Goal: Complete application form

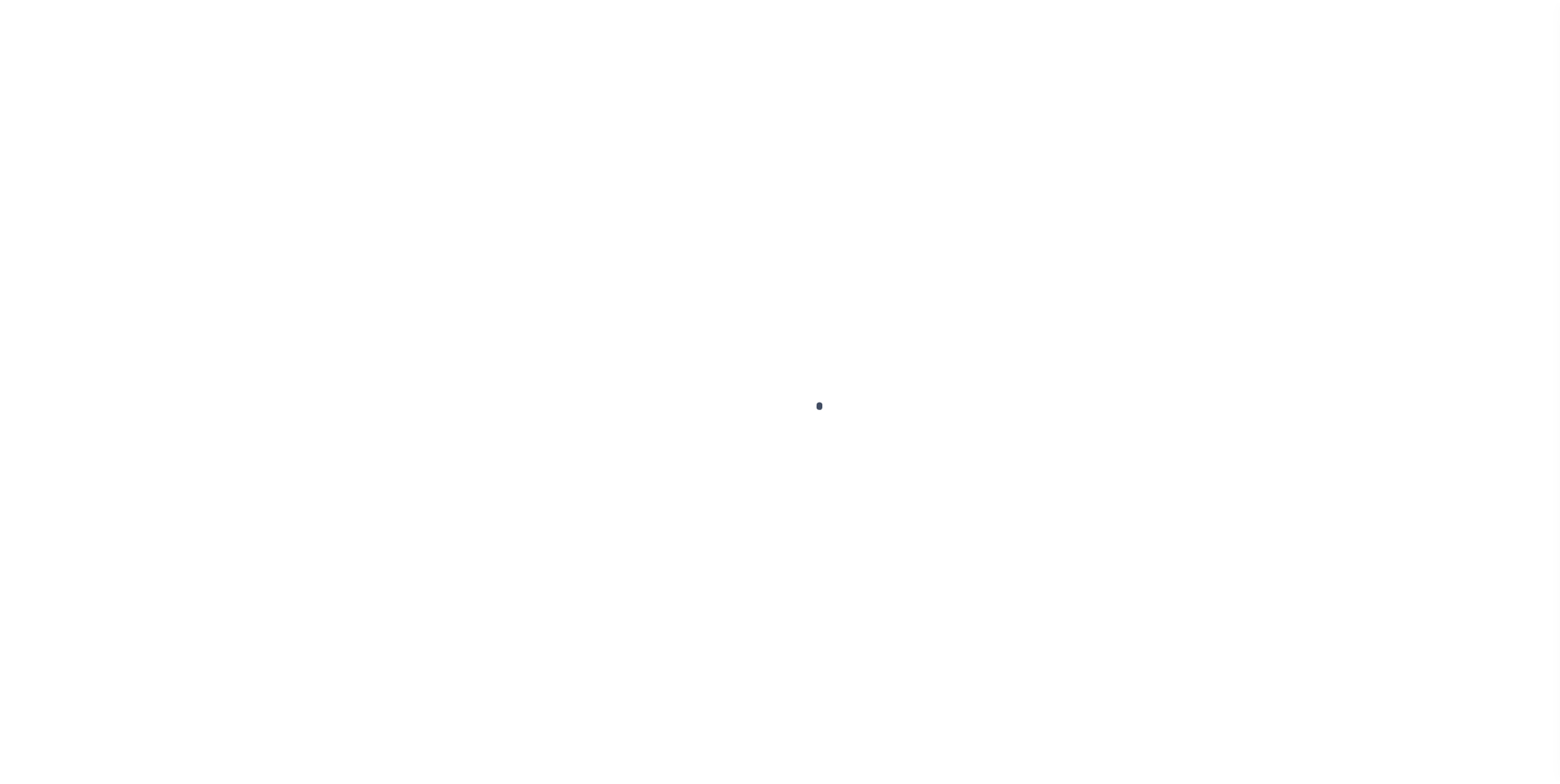
scroll to position [17, 0]
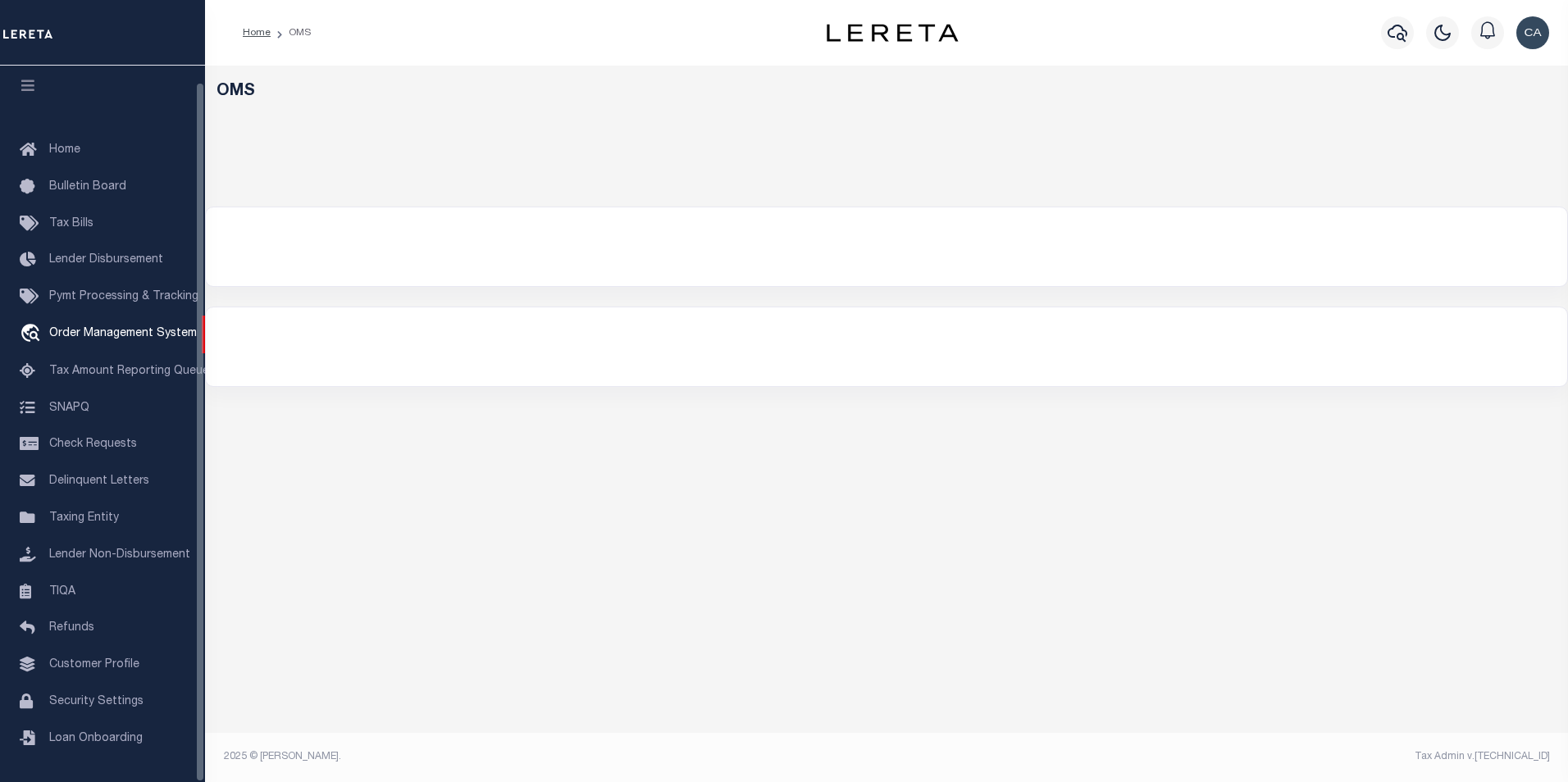
select select "200"
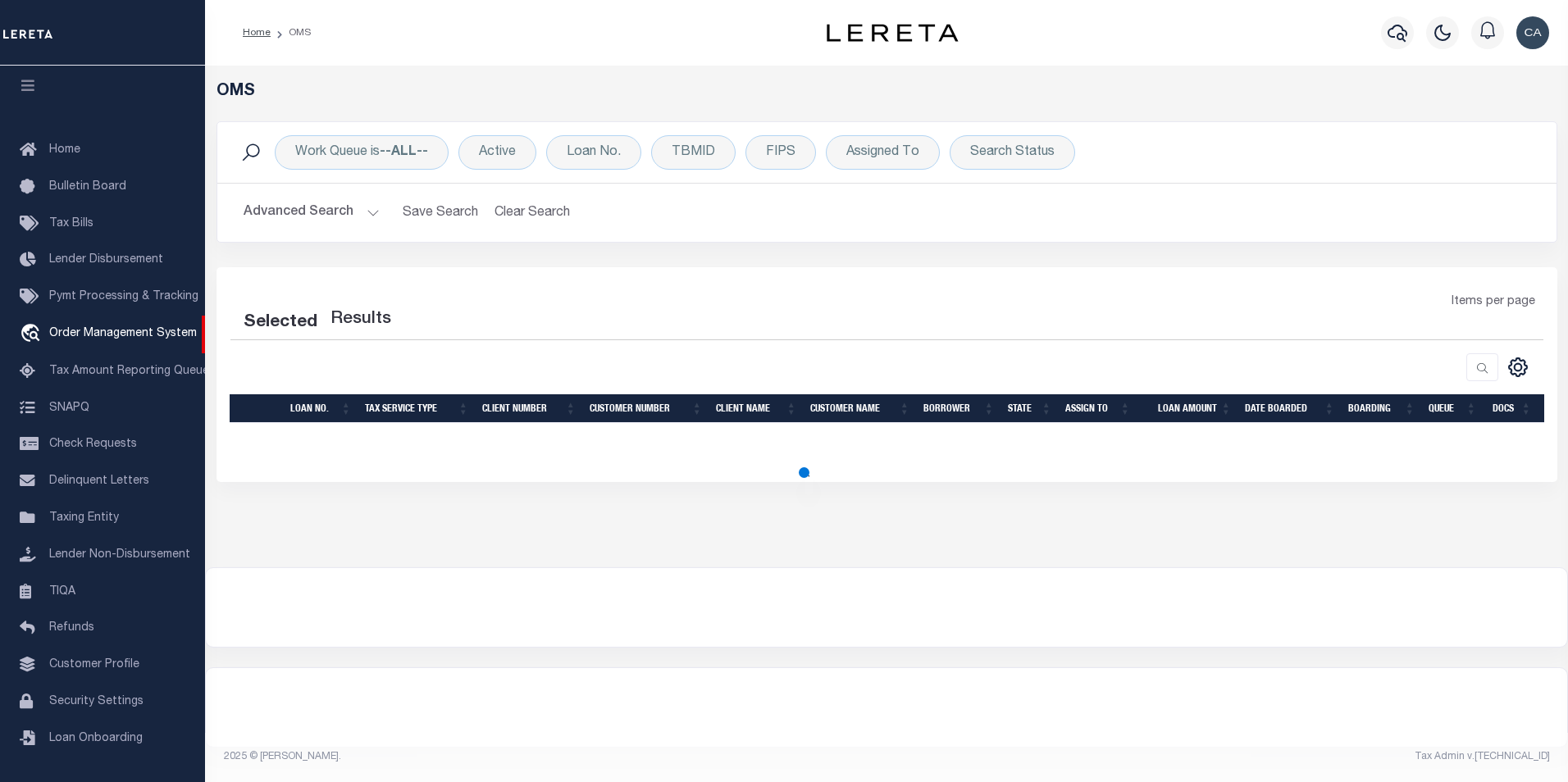
select select "200"
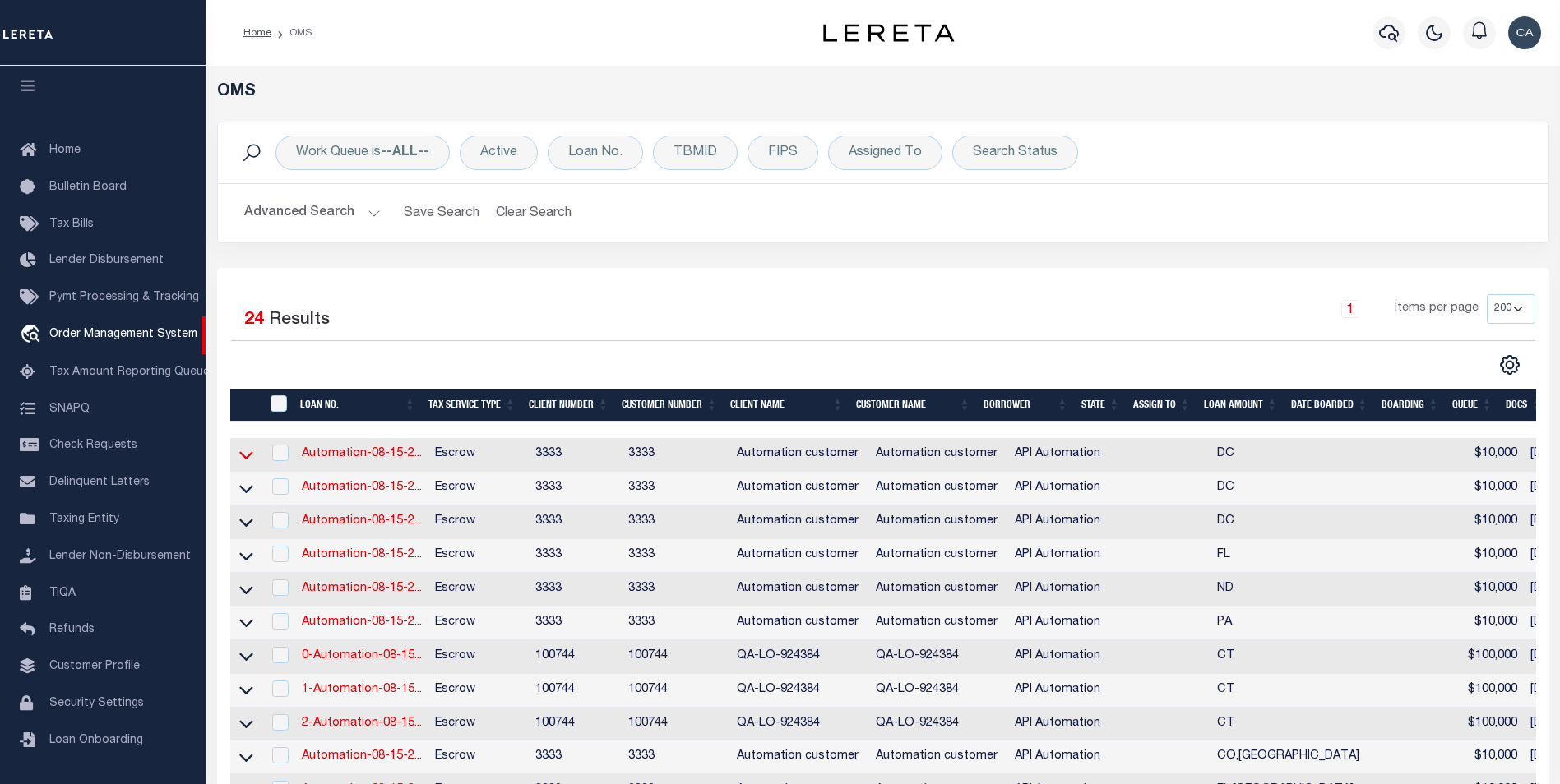
click at [245, 459] on icon at bounding box center [246, 456] width 14 height 8
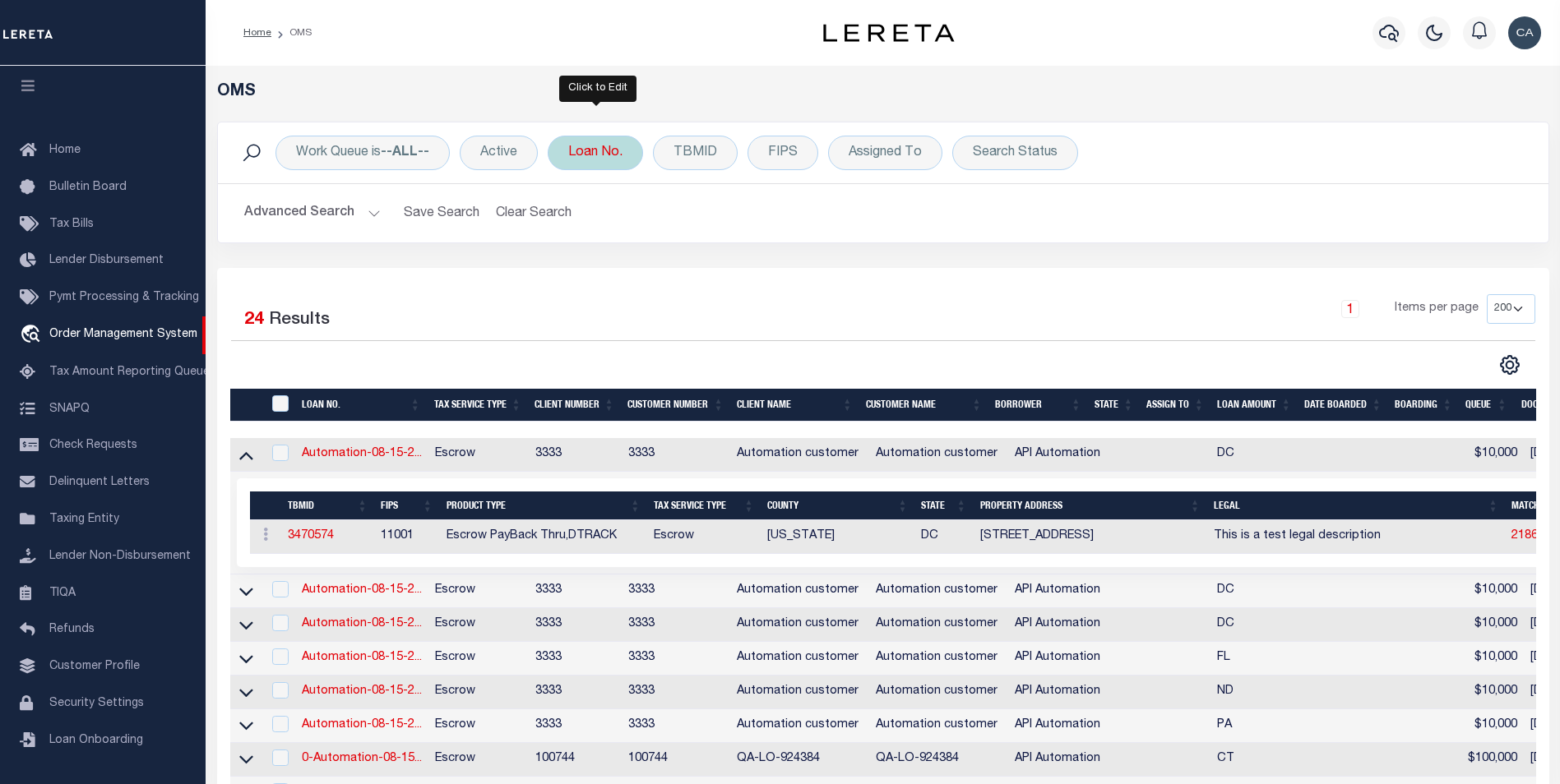
click at [593, 155] on div "Loan No." at bounding box center [595, 152] width 95 height 34
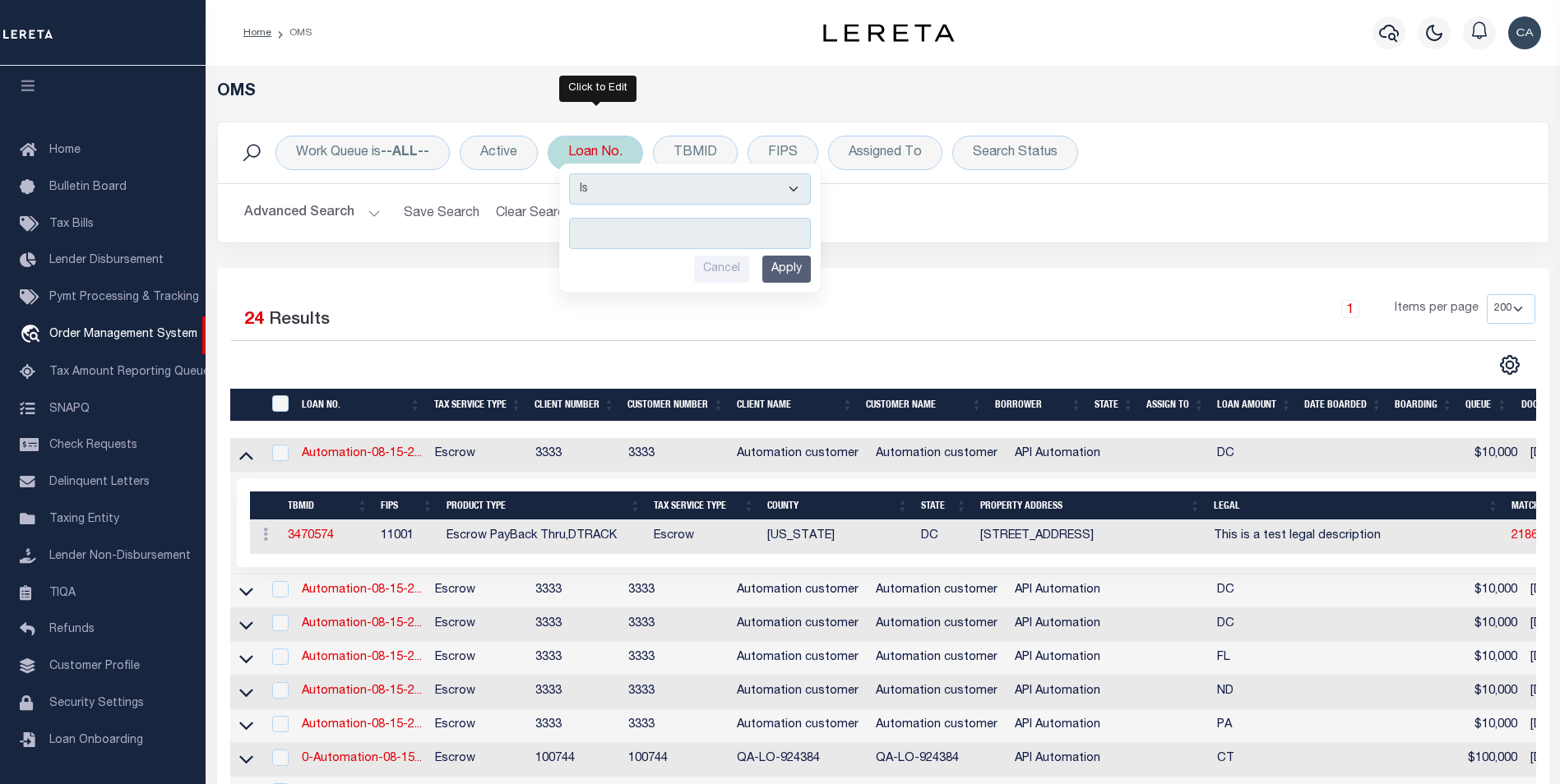
click at [632, 184] on select "Is Contains" at bounding box center [689, 188] width 241 height 31
select select "c"
click at [570, 173] on select "Is Contains" at bounding box center [689, 188] width 241 height 31
click at [672, 239] on input "text" at bounding box center [689, 233] width 241 height 31
type input "test-e2e"
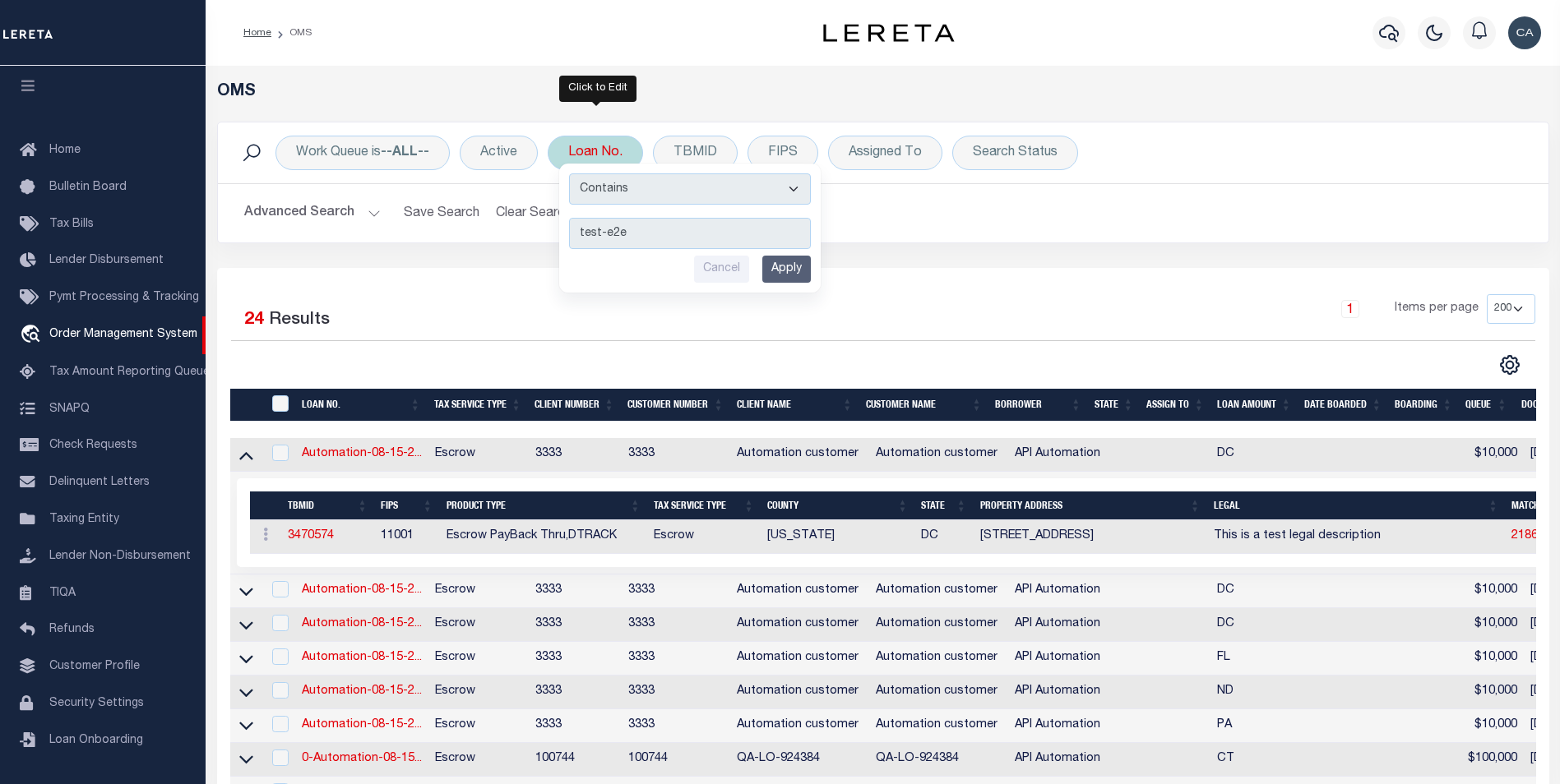
click at [811, 268] on input "Apply" at bounding box center [787, 269] width 49 height 27
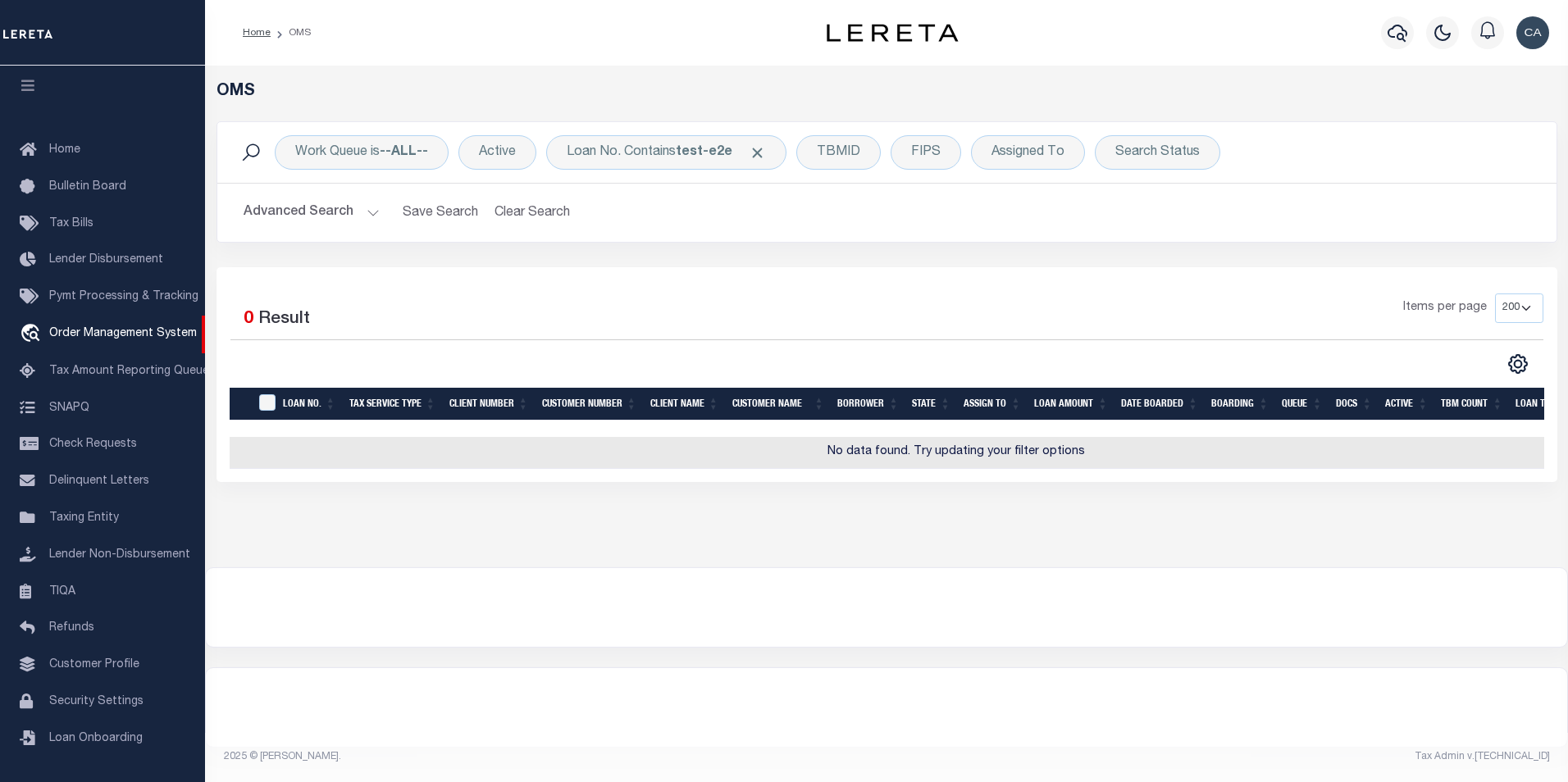
click at [280, 214] on button "Advanced Search" at bounding box center [311, 213] width 136 height 32
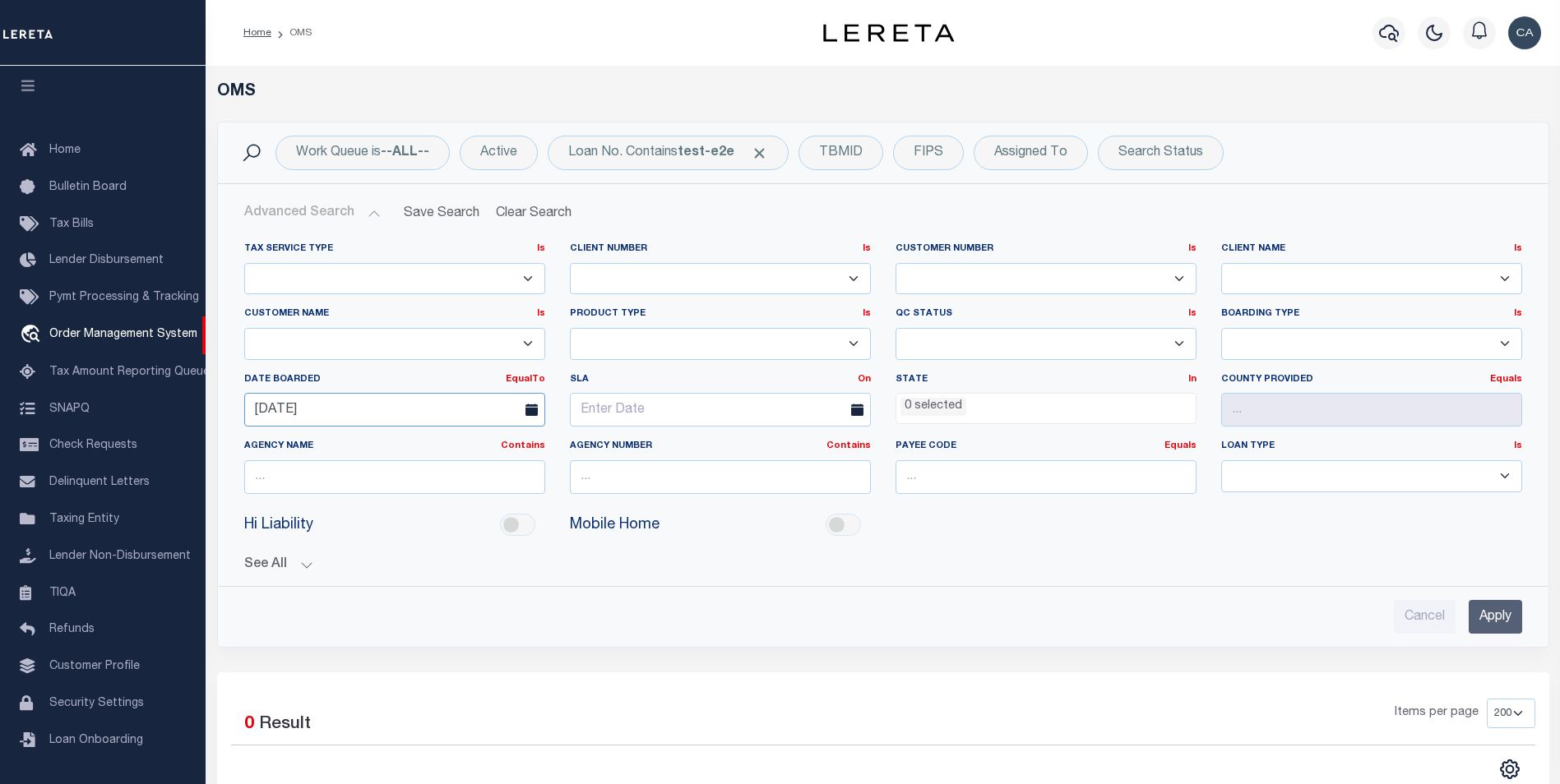
click at [448, 414] on body "Home OMS" at bounding box center [780, 586] width 1560 height 1173
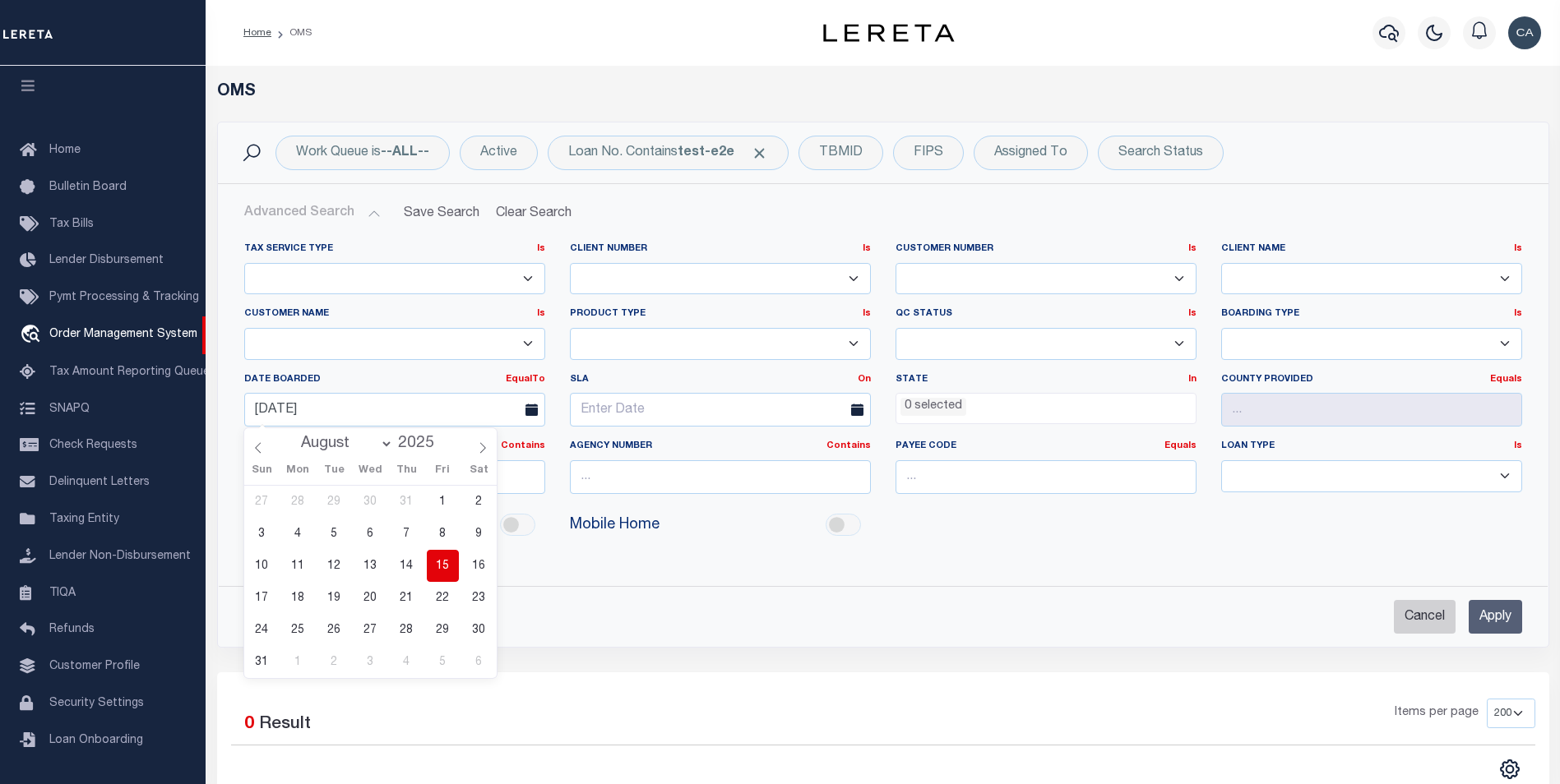
click at [1423, 605] on input "Cancel" at bounding box center [1424, 617] width 61 height 34
checkbox input "true"
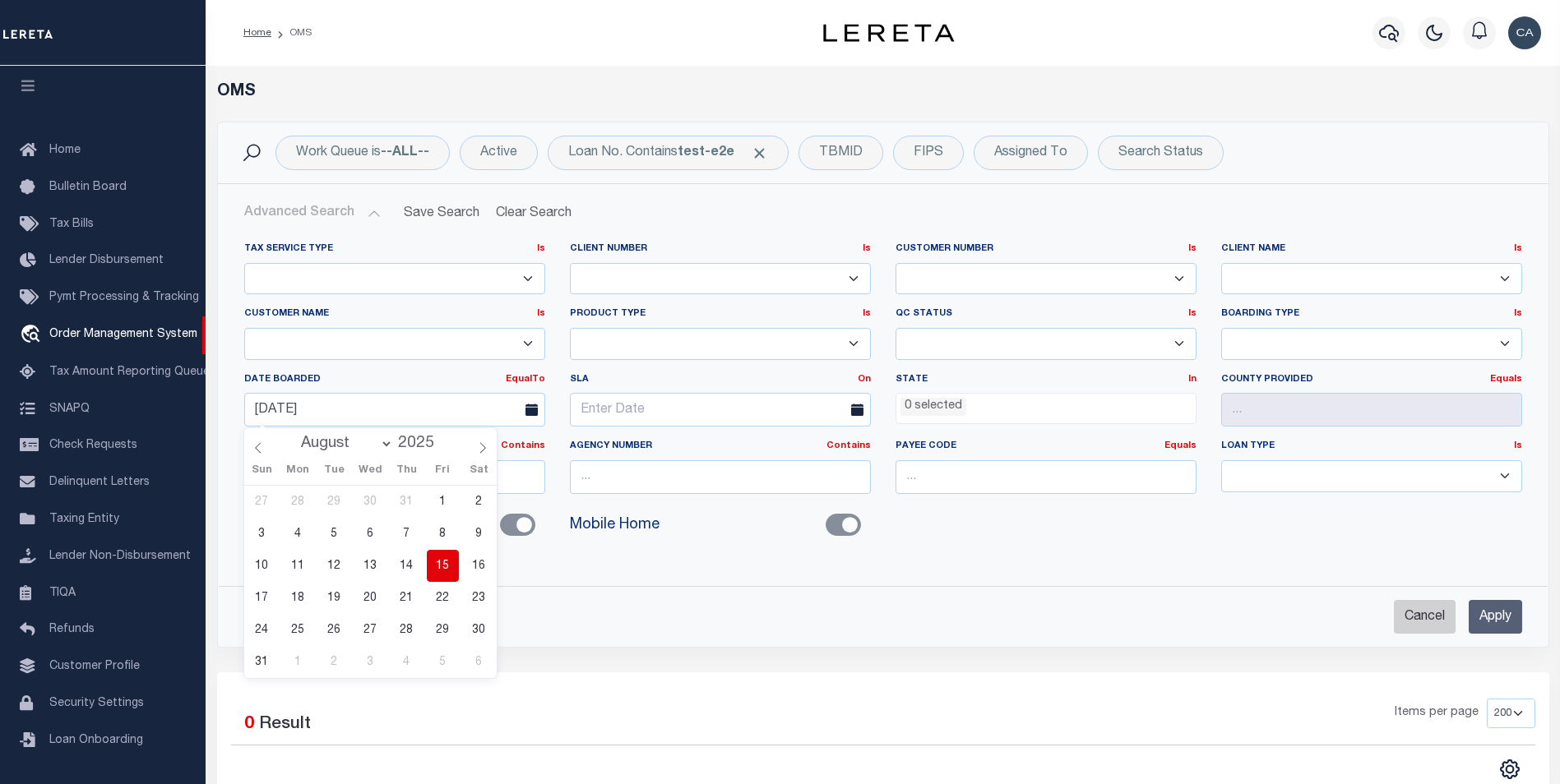
checkbox input "false"
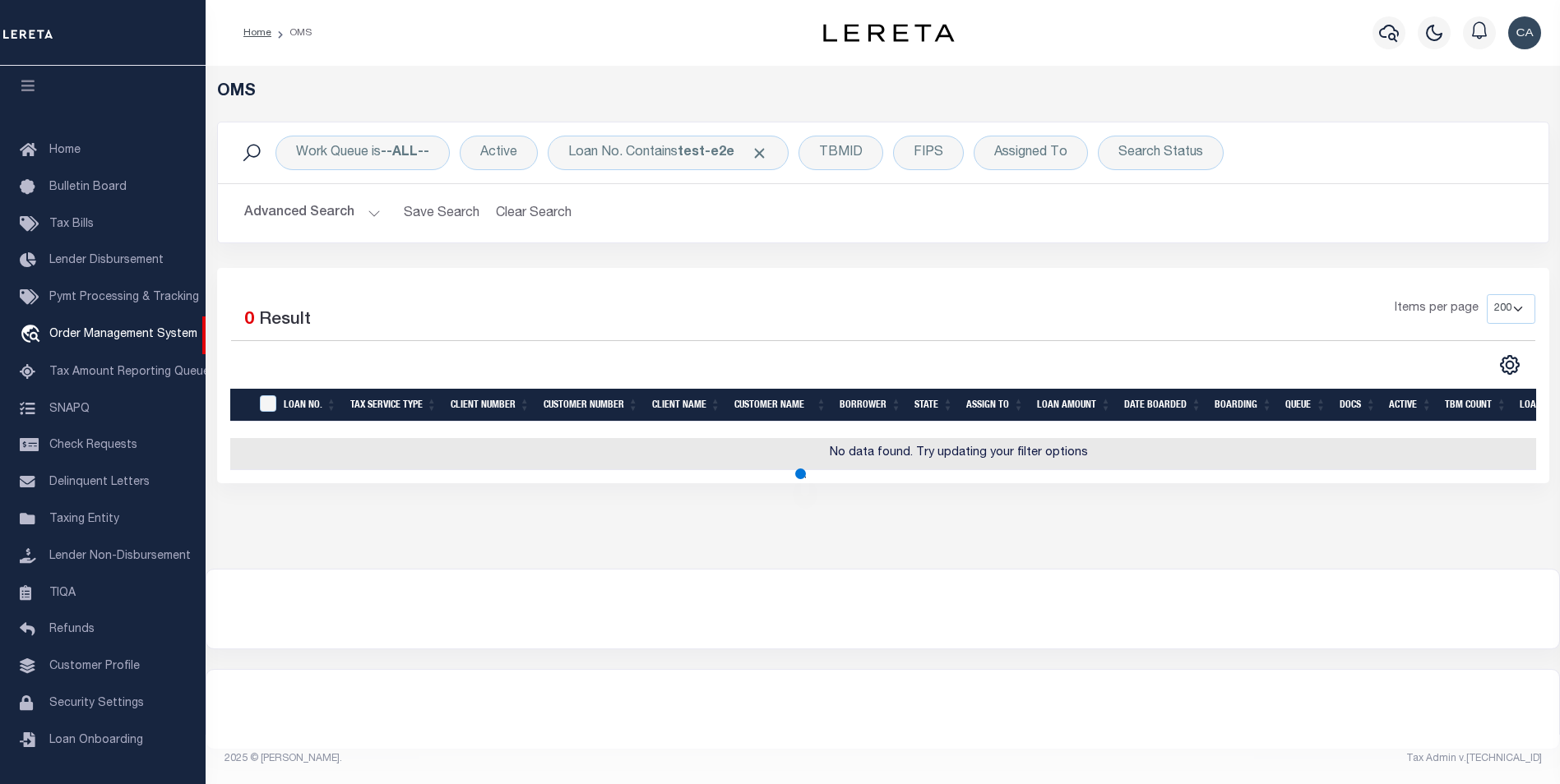
scroll to position [799, 0]
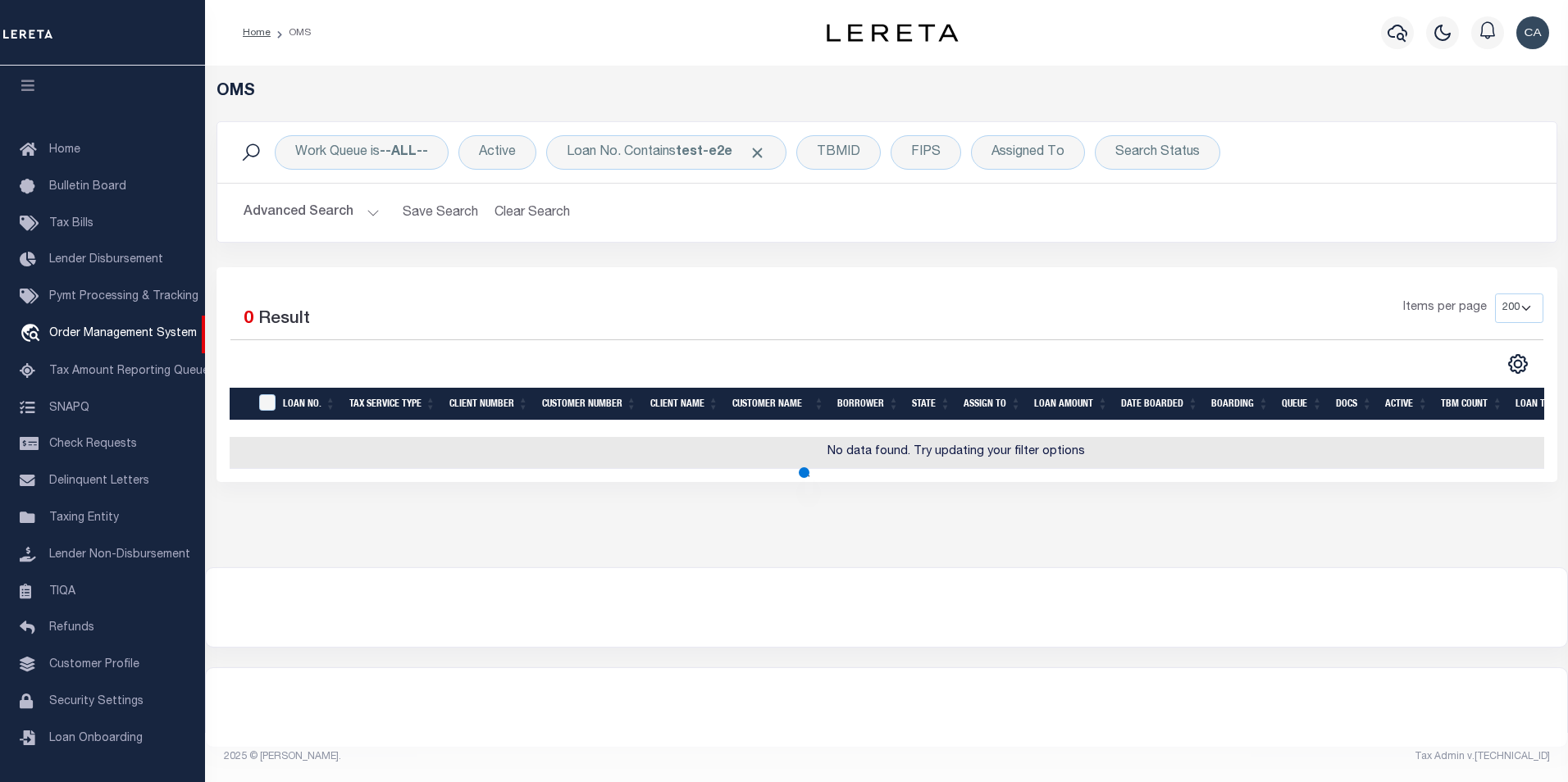
click at [327, 208] on button "Advanced Search" at bounding box center [311, 213] width 136 height 32
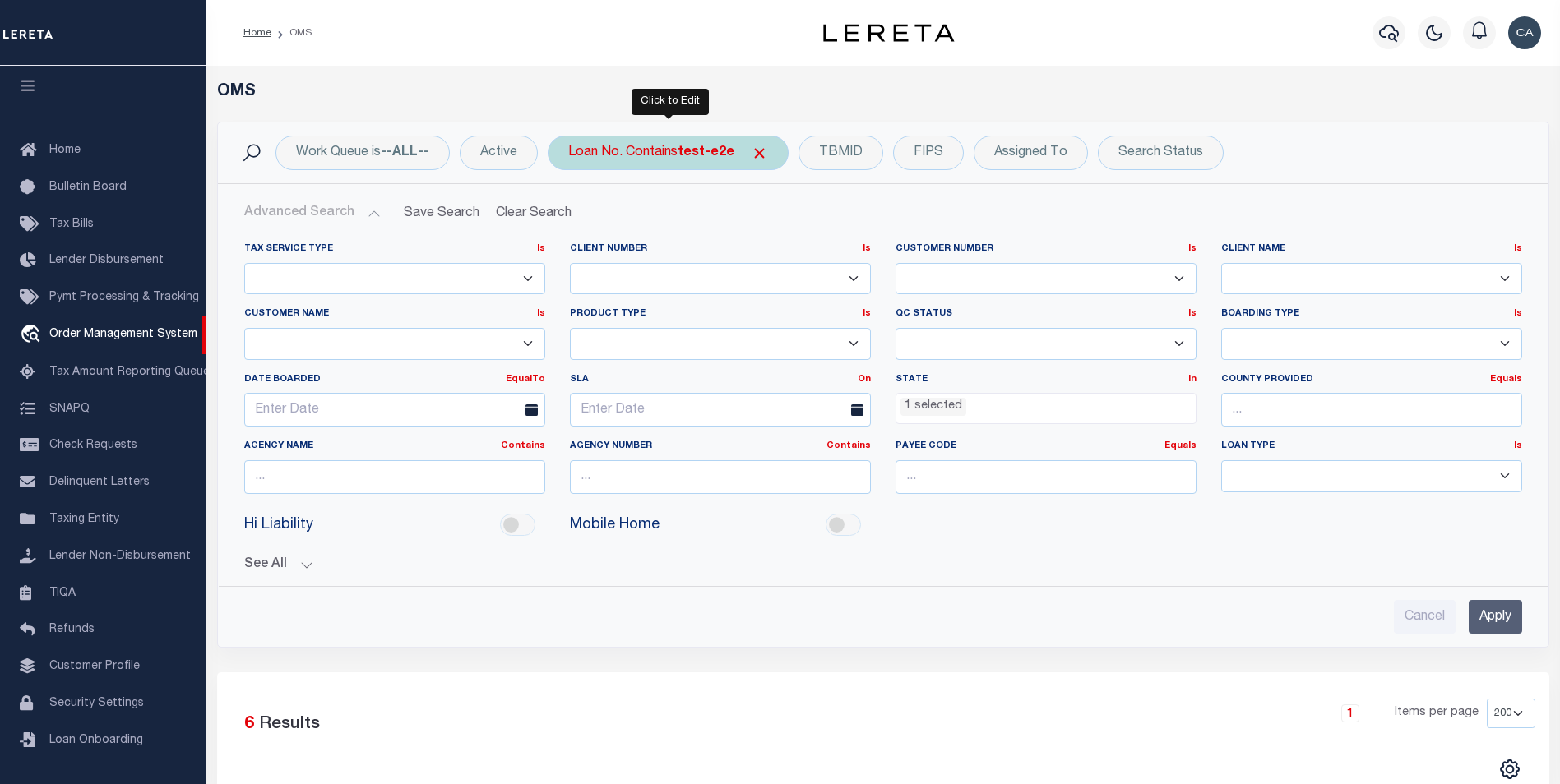
click at [701, 164] on div "Loan No. Contains test-e2e" at bounding box center [668, 152] width 241 height 34
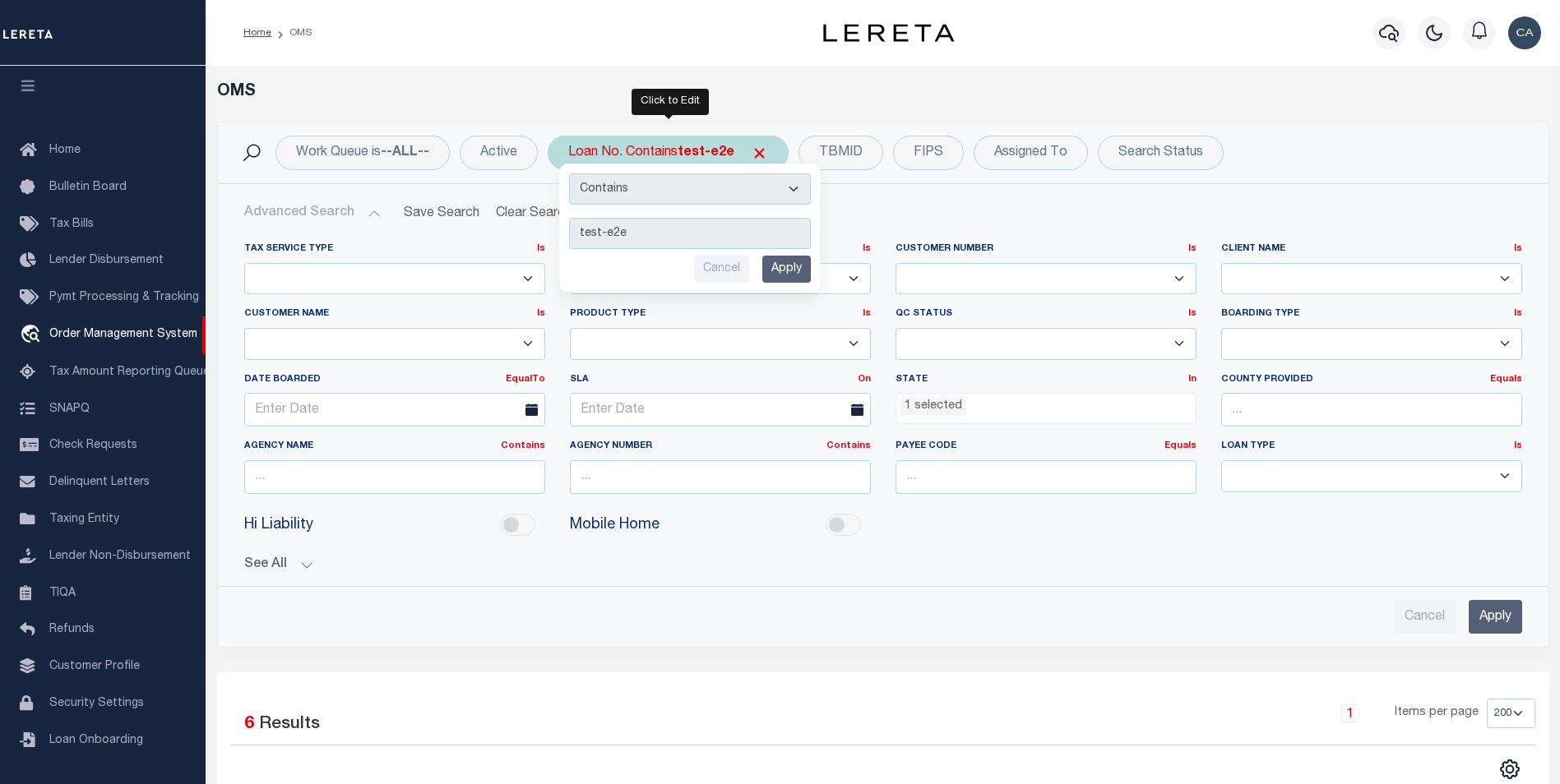
click at [802, 271] on input "Apply" at bounding box center [787, 269] width 49 height 27
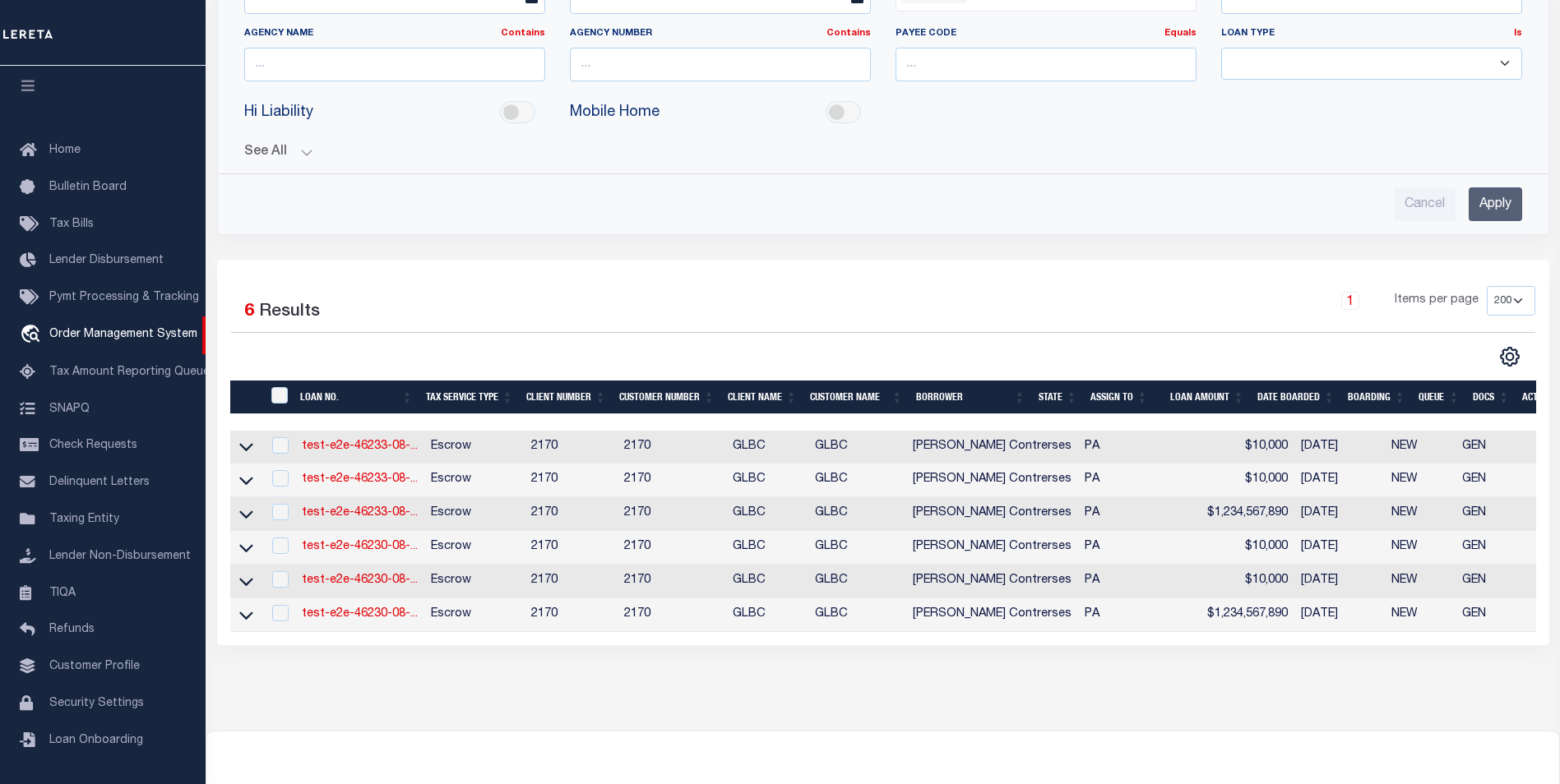
scroll to position [414, 0]
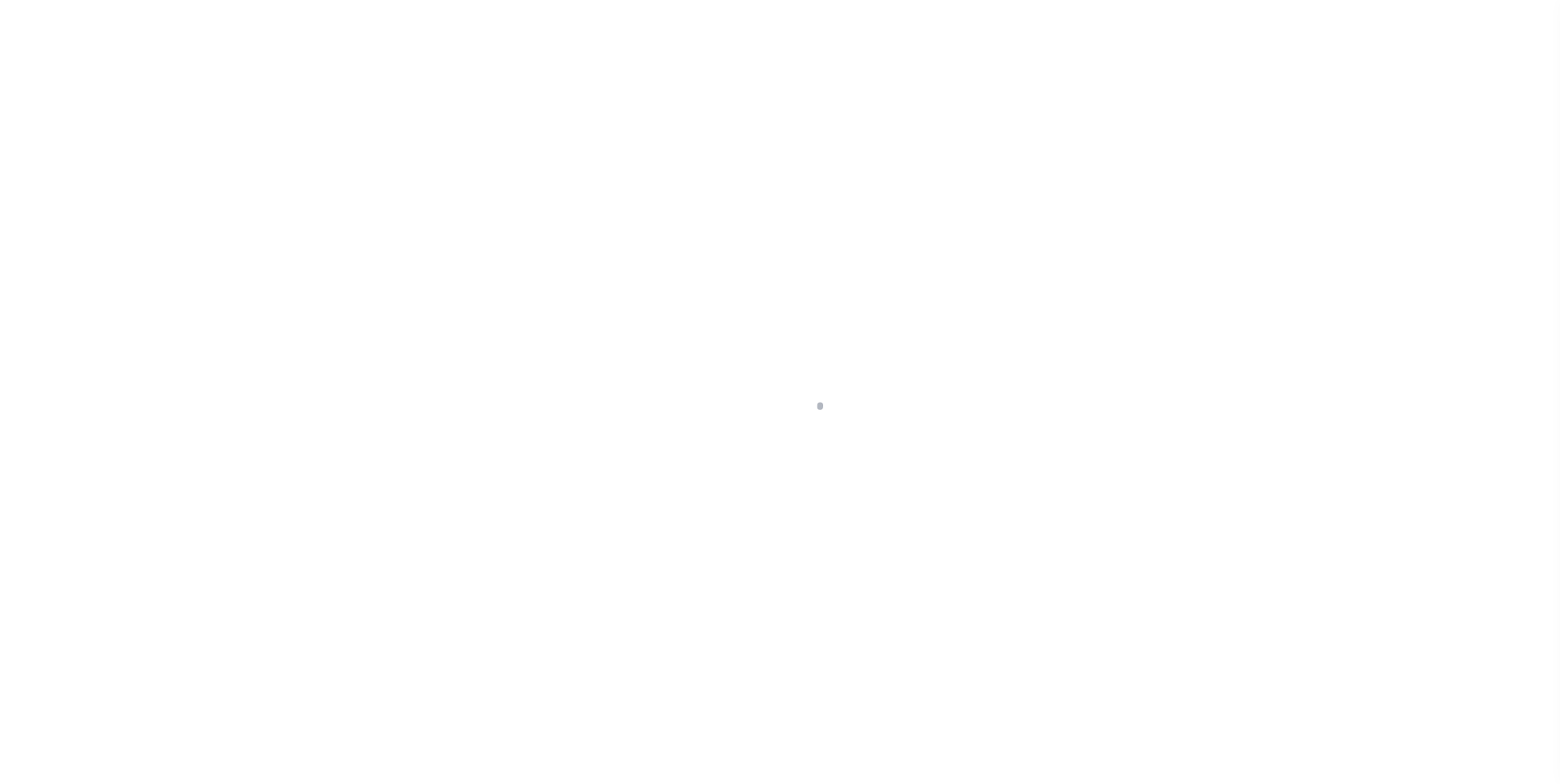
type input "test-e2e-46233-08-07-2025"
type input "[PERSON_NAME] Contrerses"
select select
type input "2817 N 12TH ST"
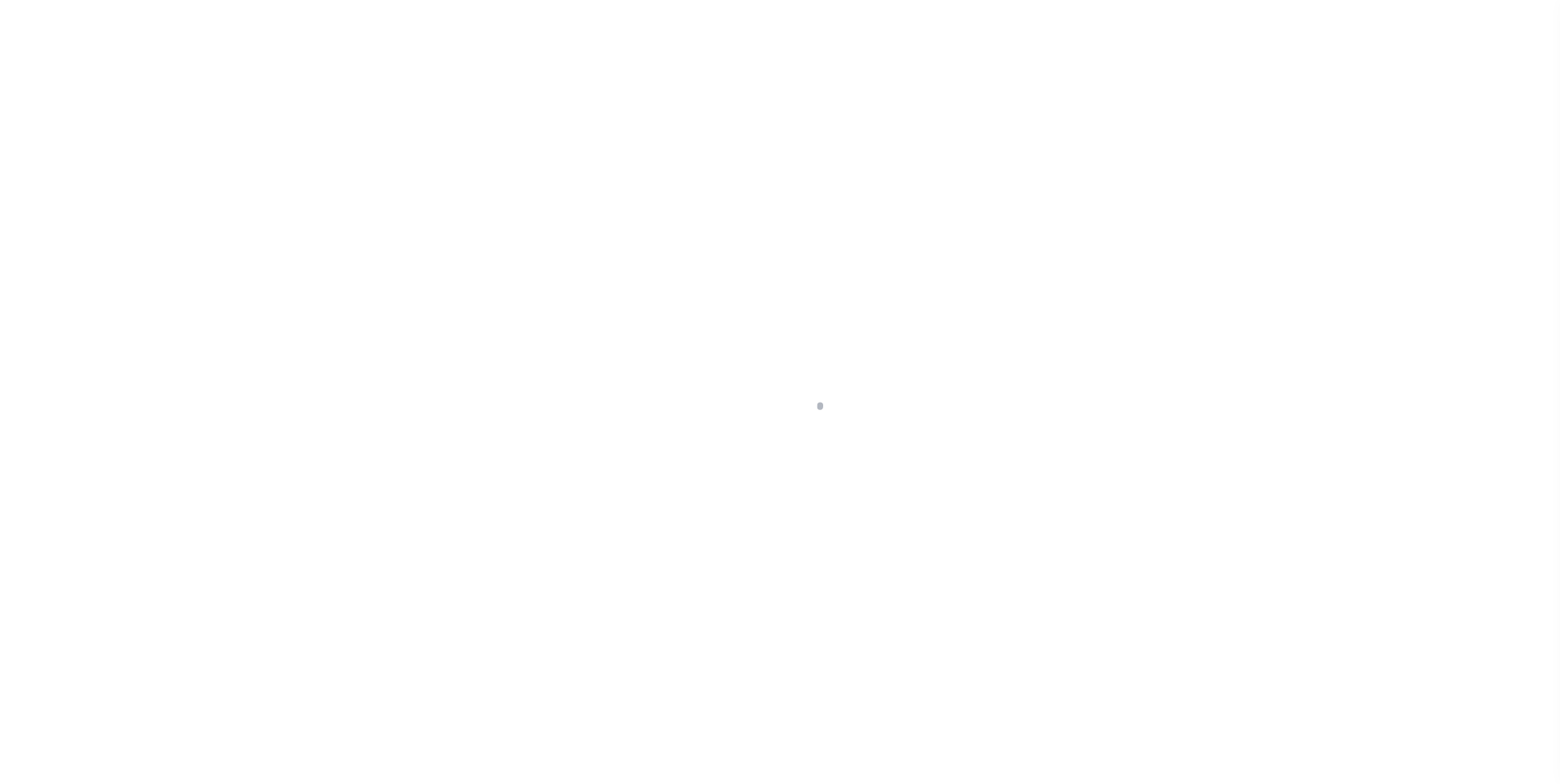
type input "PHILADELPHIA PA 19133-1228"
type input "08/05/2025"
select select "1000"
select select "10"
select select "Escrow"
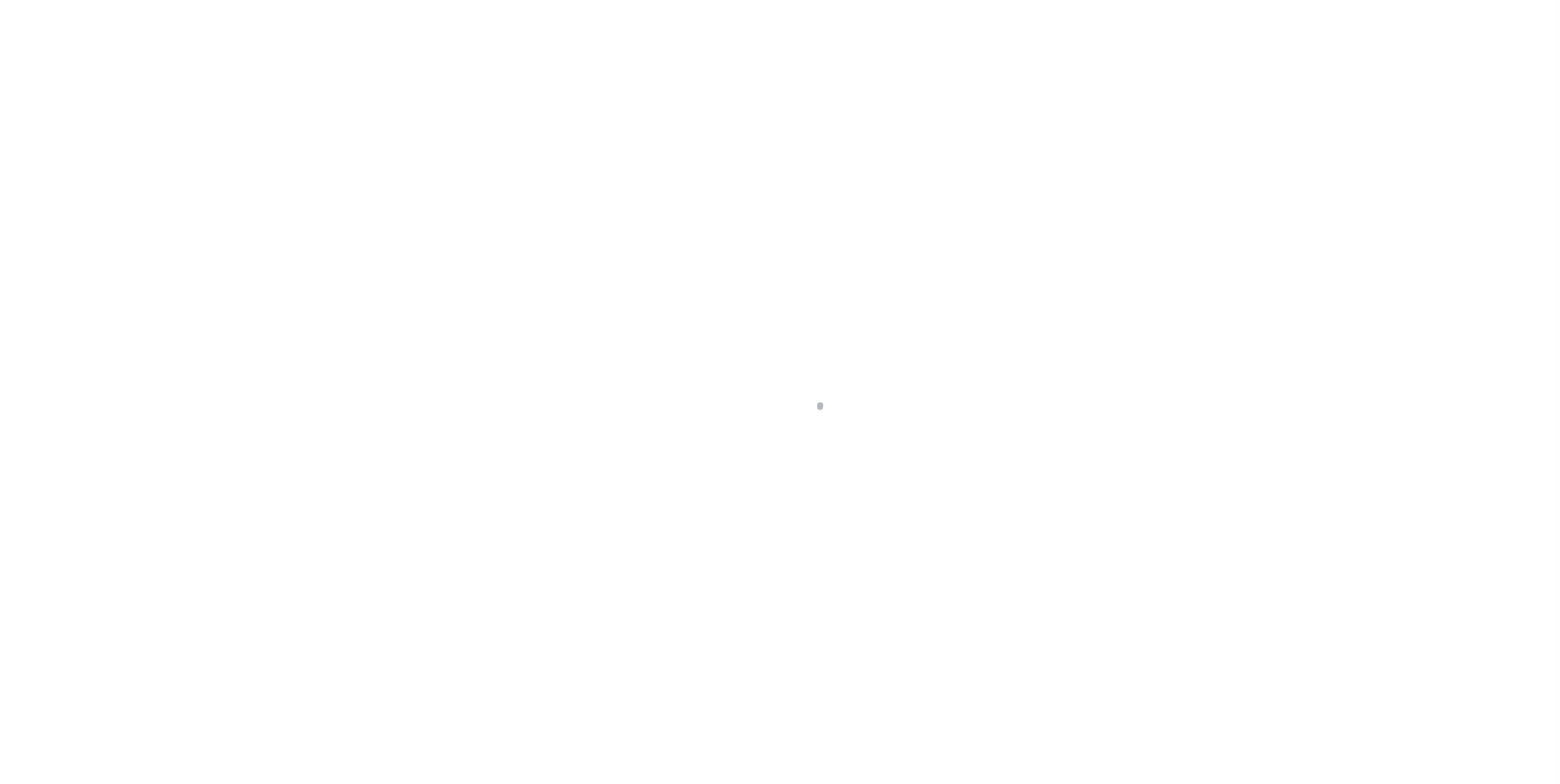
scroll to position [17, 0]
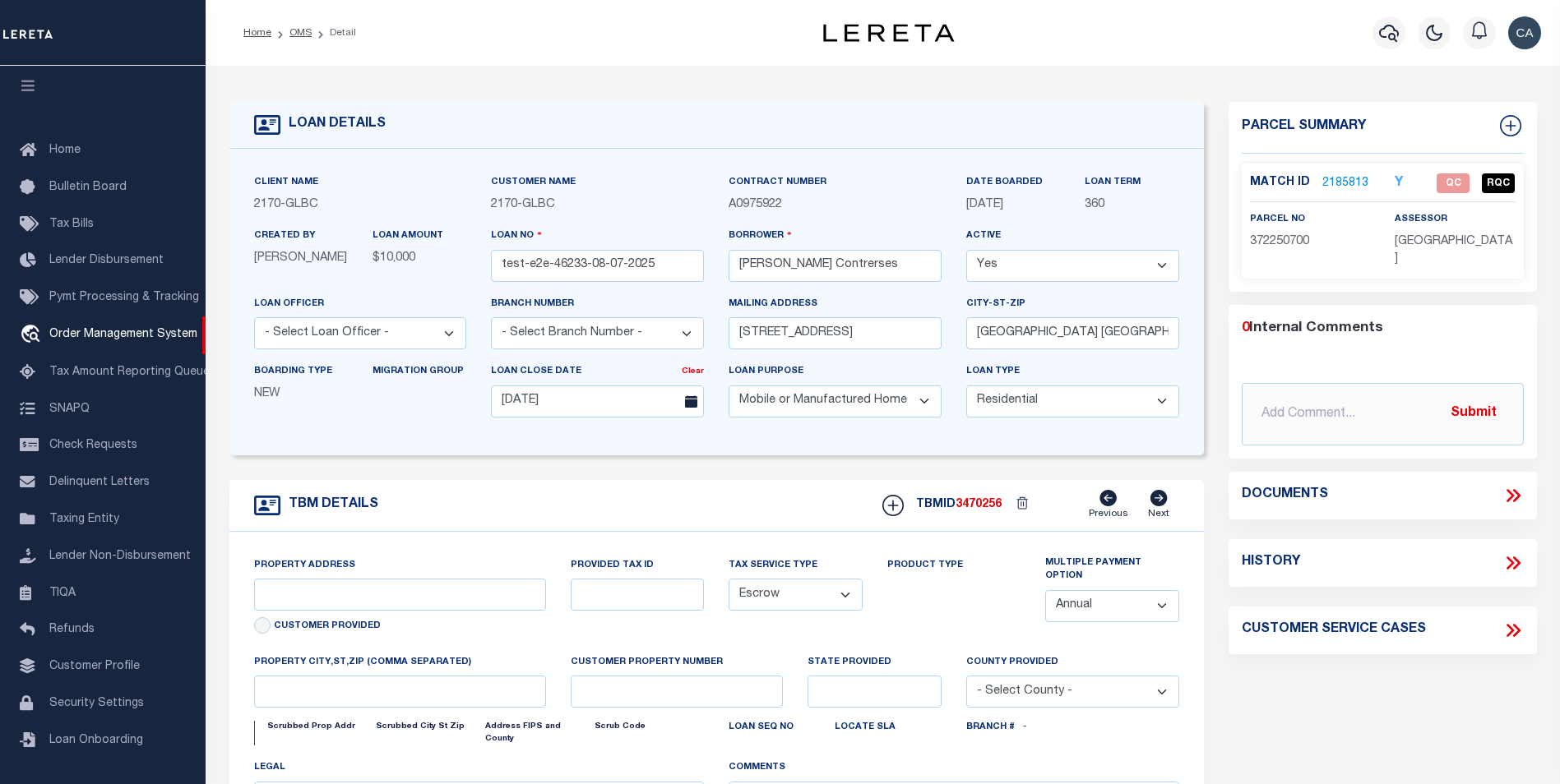
type input "2817 N 12TH ST"
type input "1302"
select select
type input "PHILADELPHIA PA 19133-1228"
type input "QA-CNUMBER-102134"
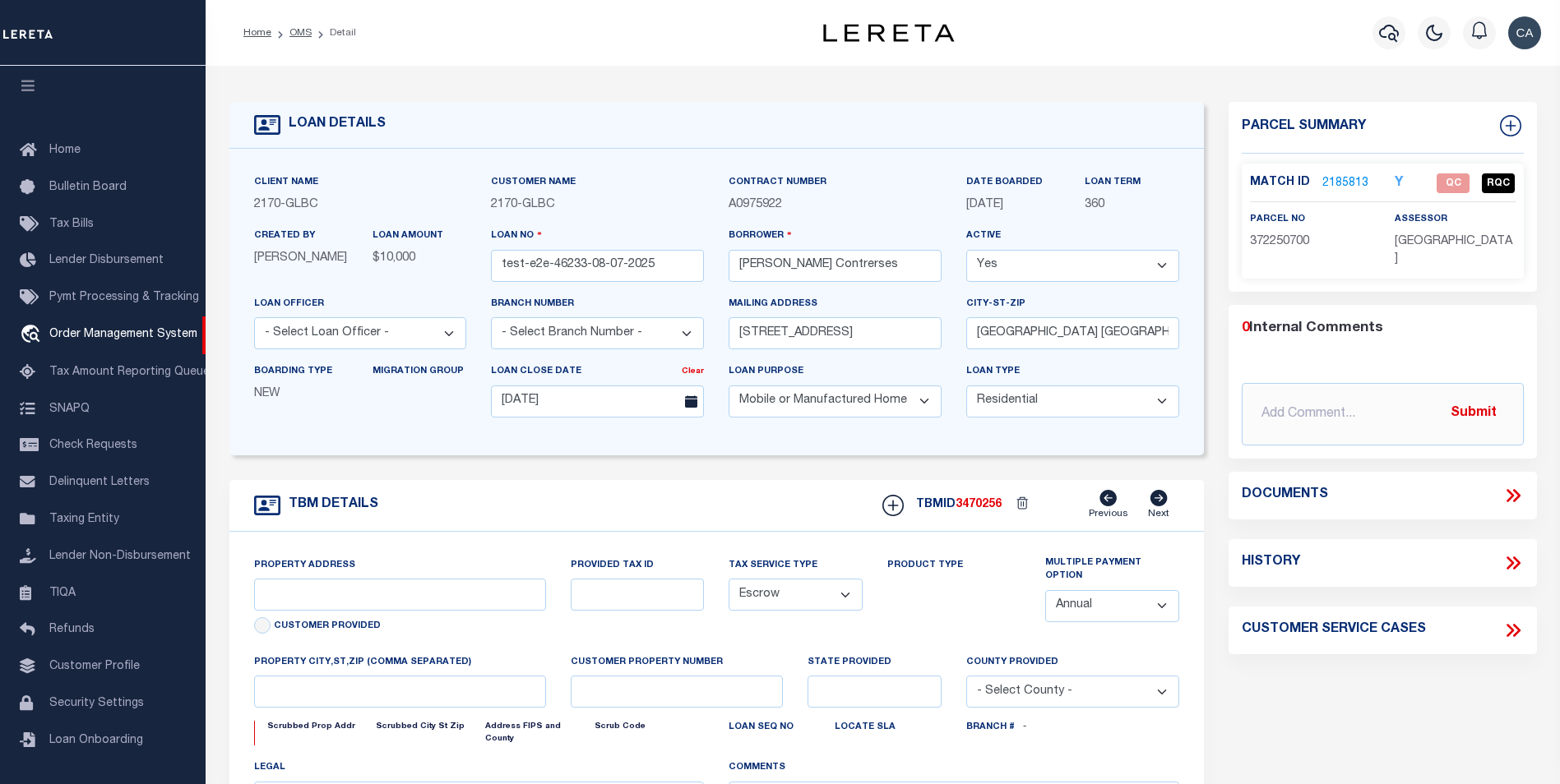
type input "PA"
type textarea "test legal comment"
type textarea "MH - Mobile Home Only MH - Mobile Home Only"
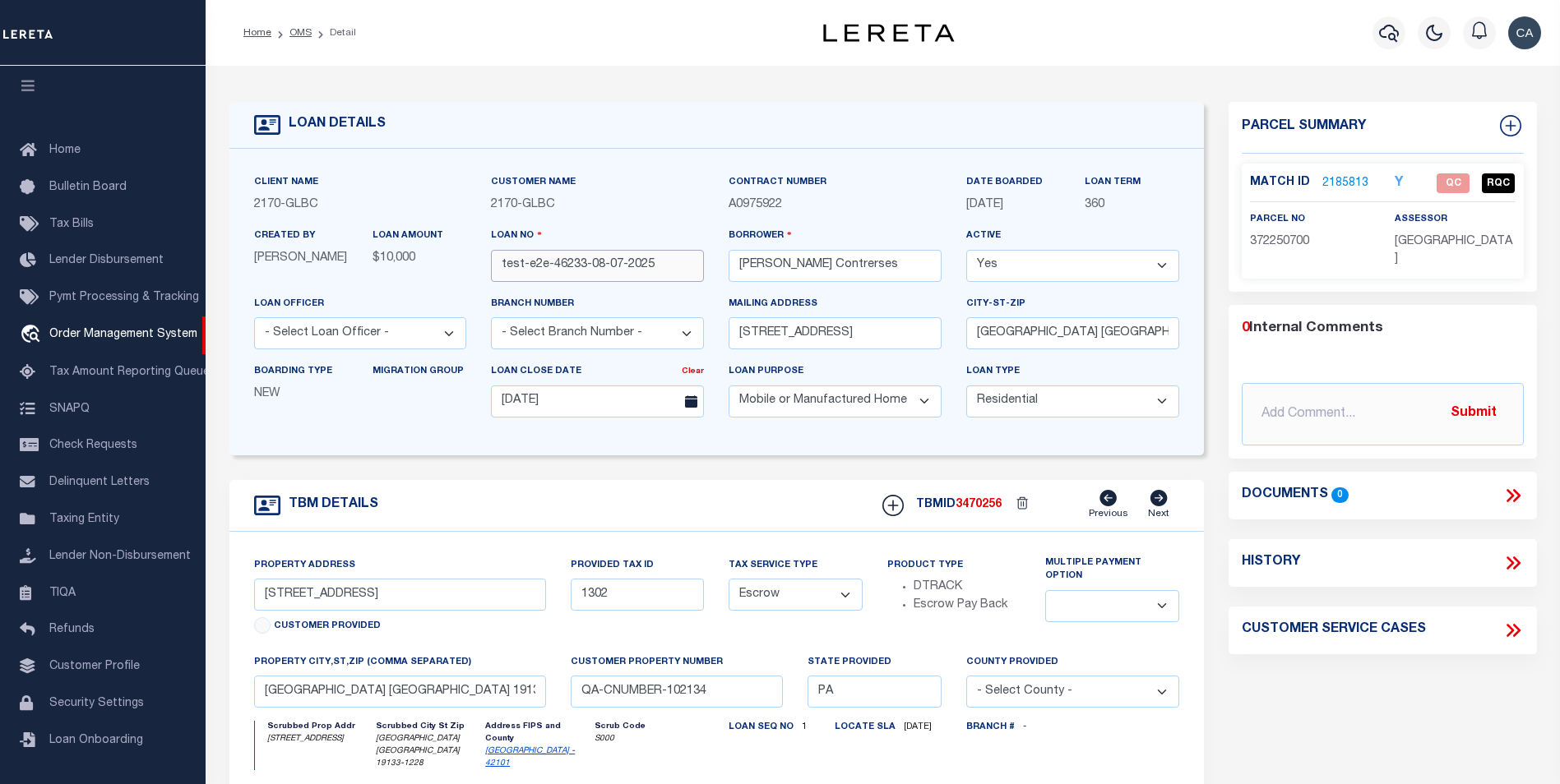
click at [580, 262] on input "test-e2e-46233-08-07-2025" at bounding box center [597, 266] width 213 height 32
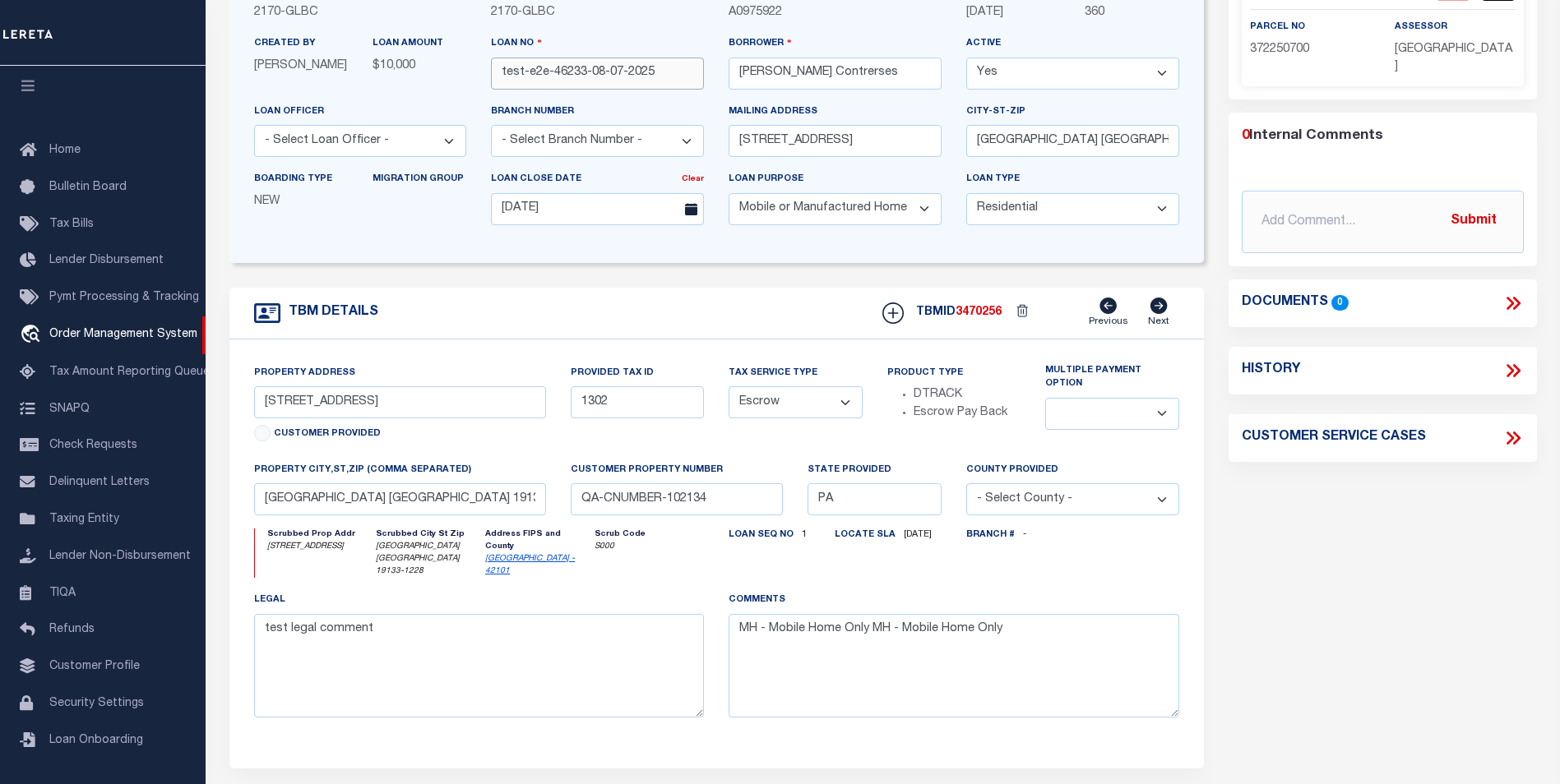
scroll to position [0, 0]
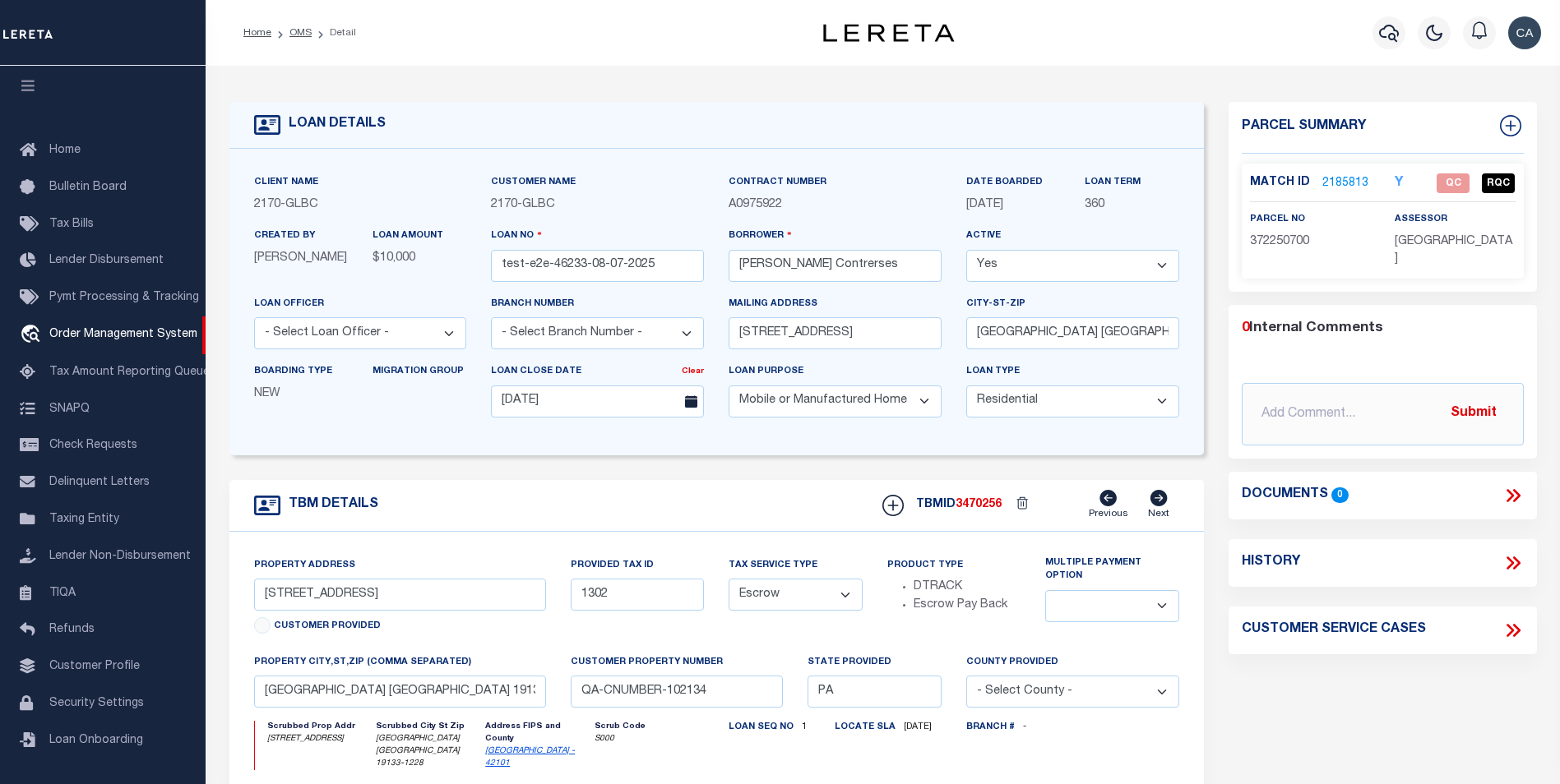
click at [785, 451] on div "Client Name 2170 - GLBC Customer Name 2170 - GLBC Contract Number A0975922" at bounding box center [717, 302] width 974 height 306
